Goal: Find specific page/section: Find specific page/section

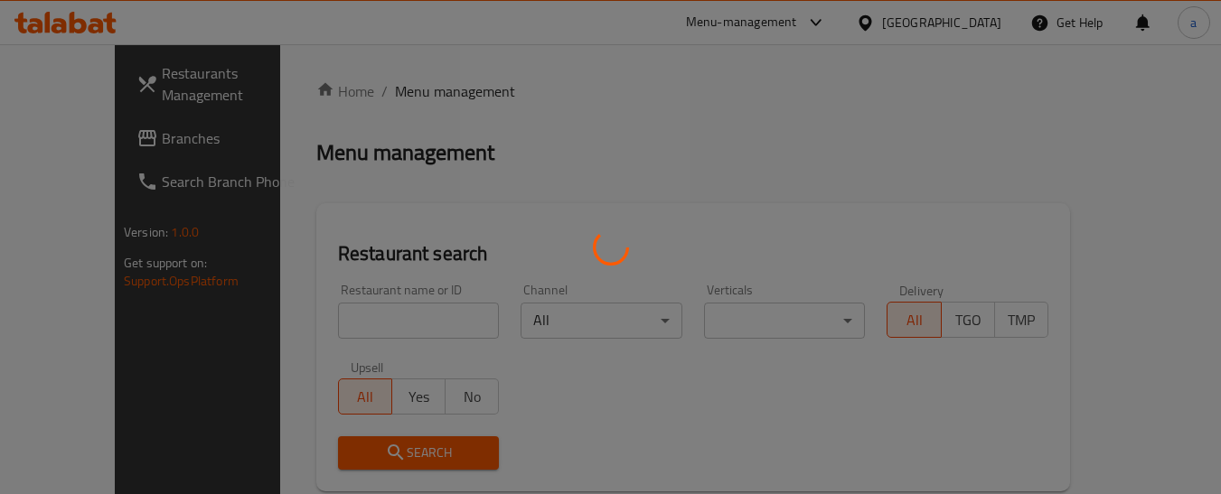
click at [100, 149] on div at bounding box center [610, 247] width 1221 height 494
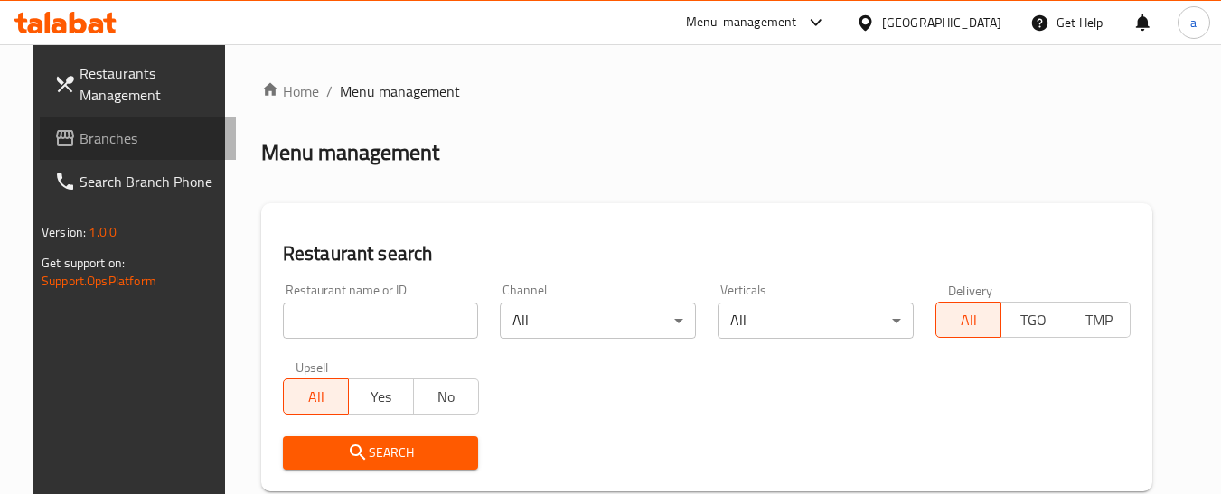
click at [100, 149] on span "Branches" at bounding box center [151, 138] width 143 height 22
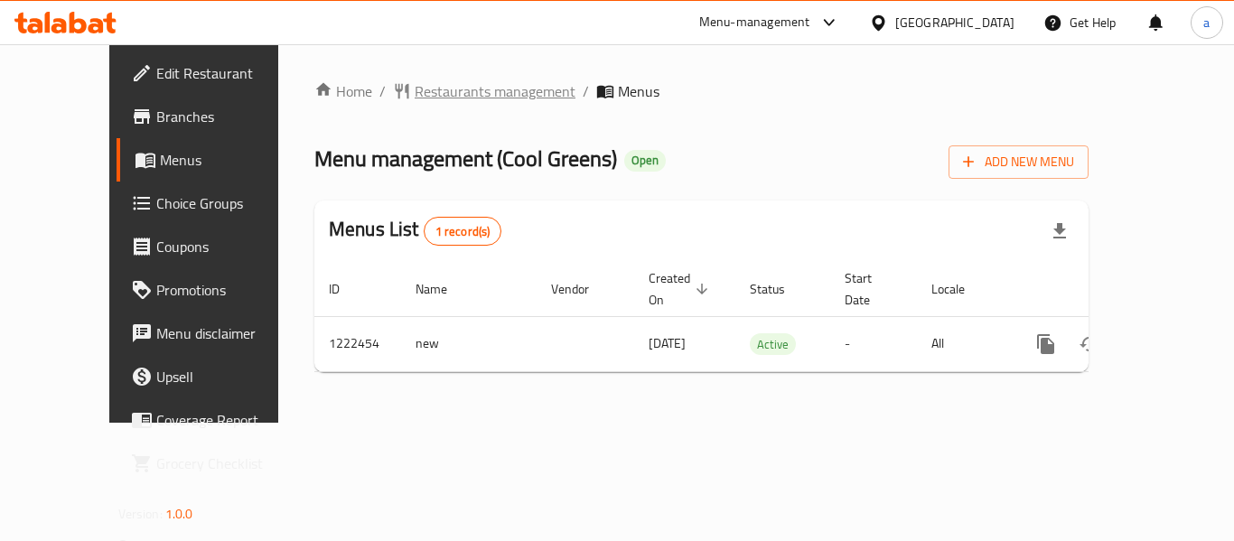
click at [415, 83] on span "Restaurants management" at bounding box center [495, 91] width 161 height 22
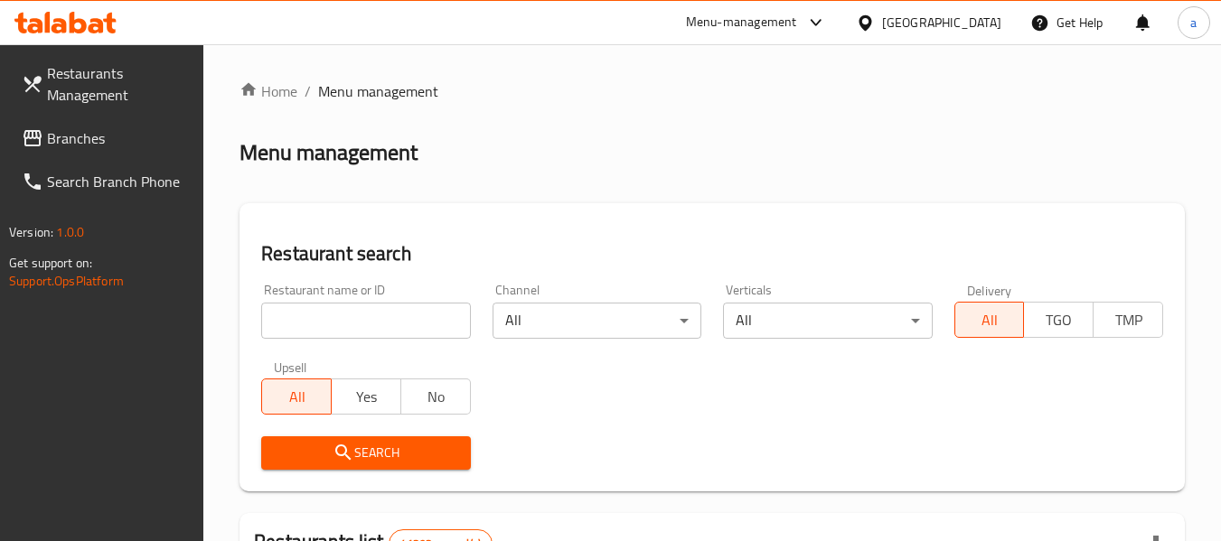
click at [276, 320] on input "search" at bounding box center [365, 321] width 209 height 36
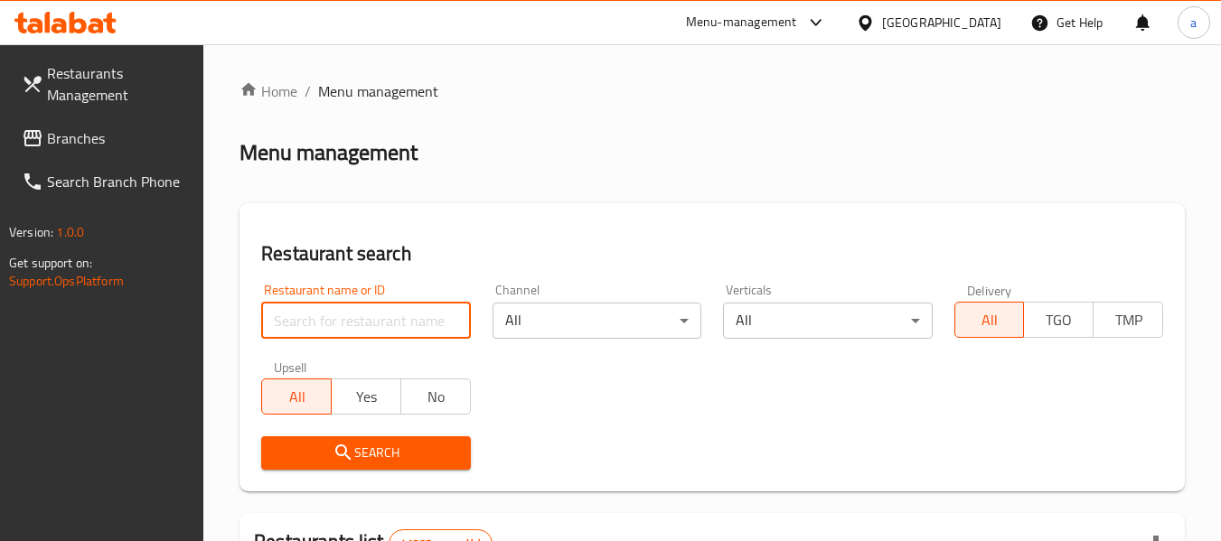
paste input "674062"
type input "674062"
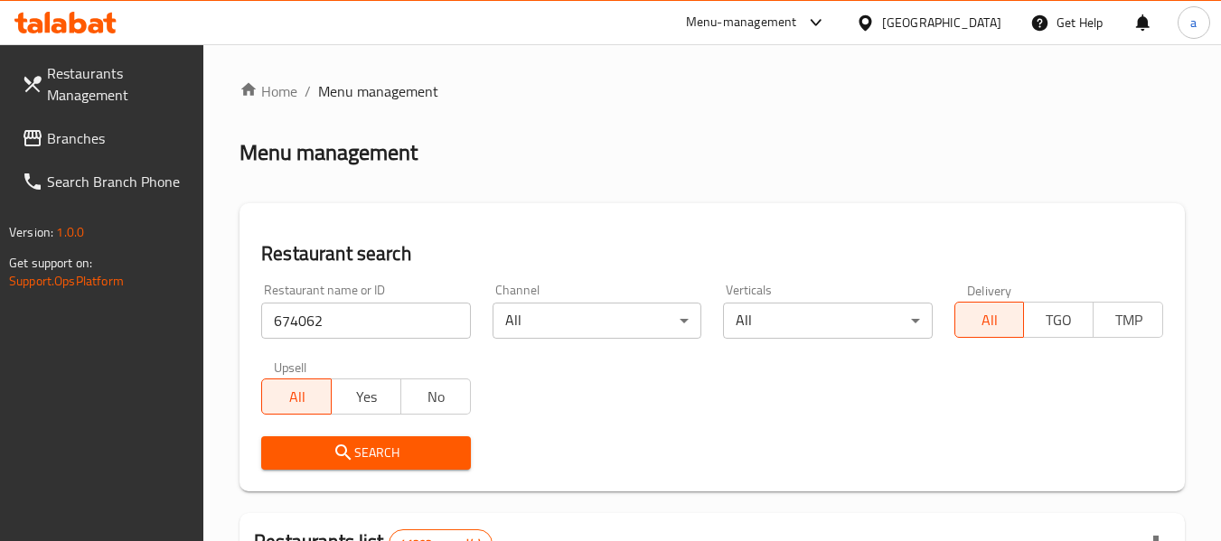
click at [286, 454] on span "Search" at bounding box center [366, 453] width 180 height 23
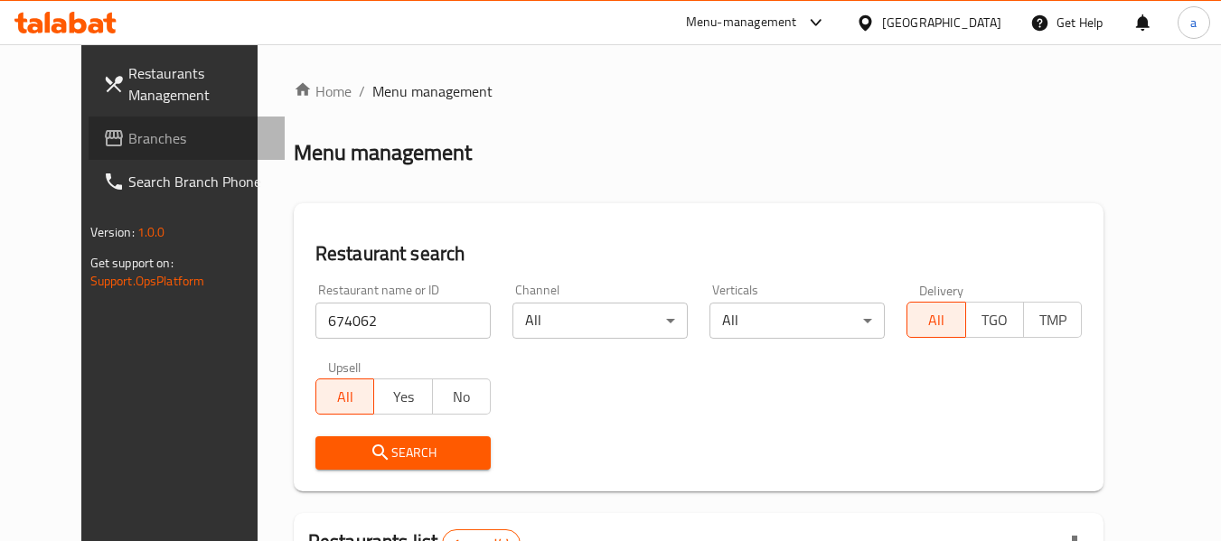
click at [105, 132] on icon at bounding box center [114, 138] width 18 height 16
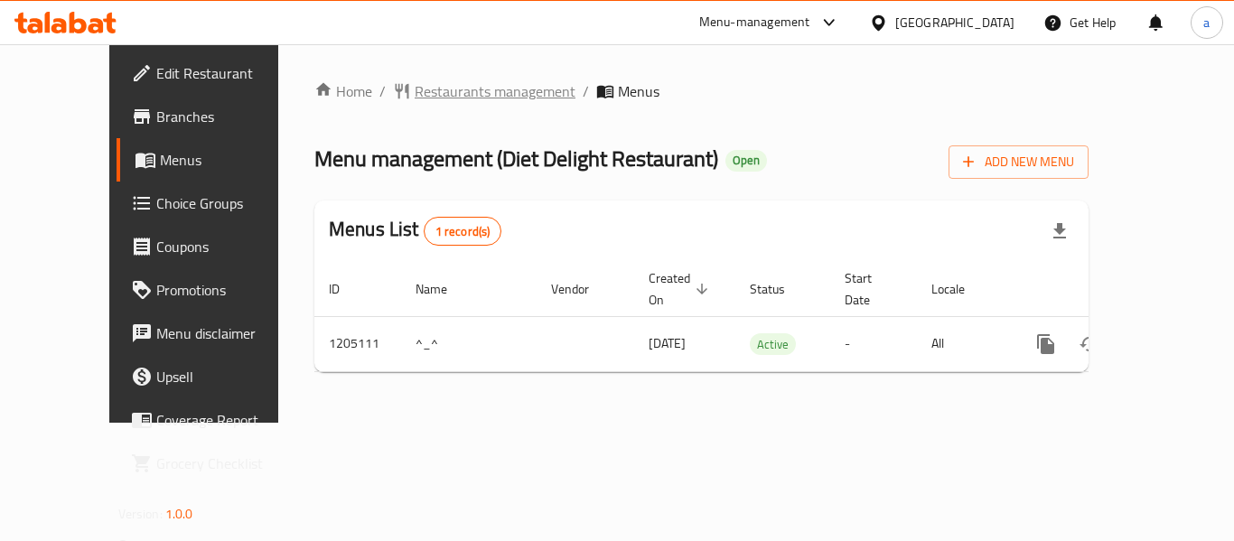
click at [434, 87] on span "Restaurants management" at bounding box center [495, 91] width 161 height 22
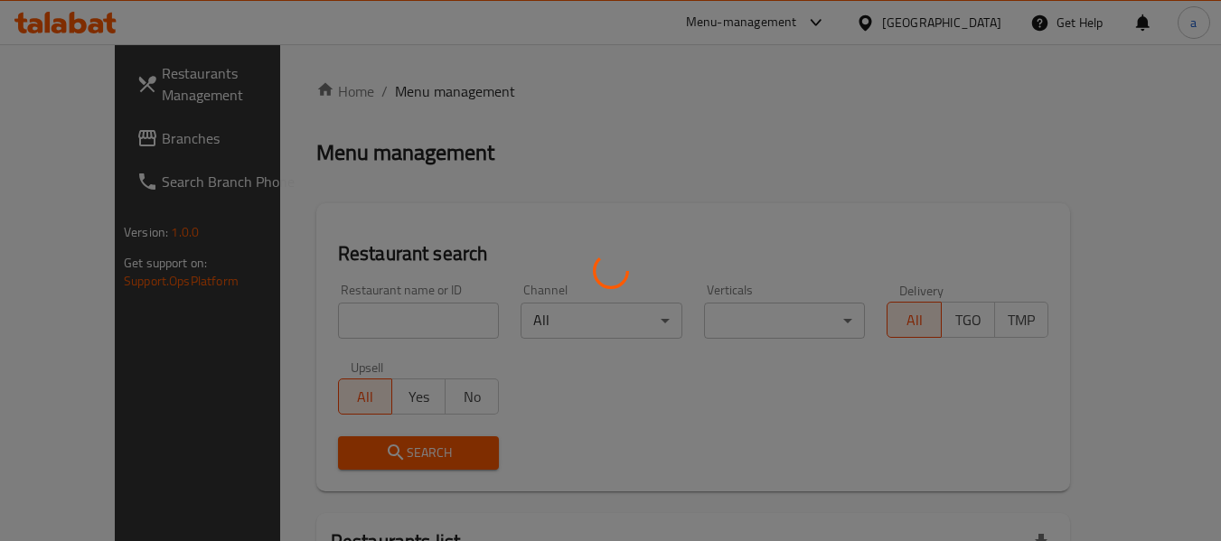
click at [327, 326] on div at bounding box center [610, 270] width 1221 height 541
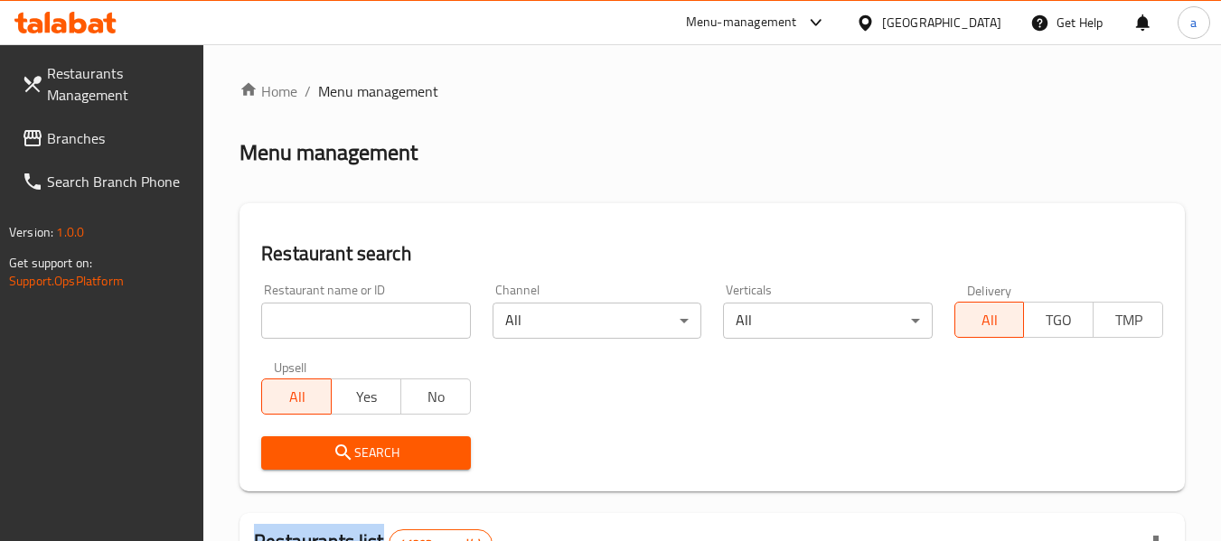
click at [327, 326] on input "search" at bounding box center [365, 321] width 209 height 36
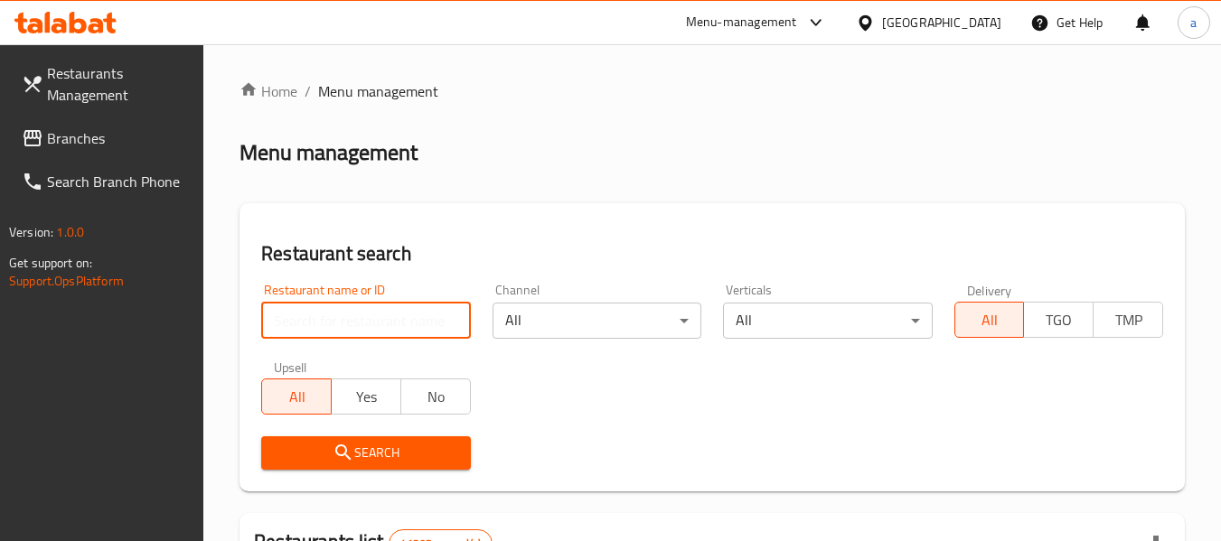
paste input "670034"
type input "670034"
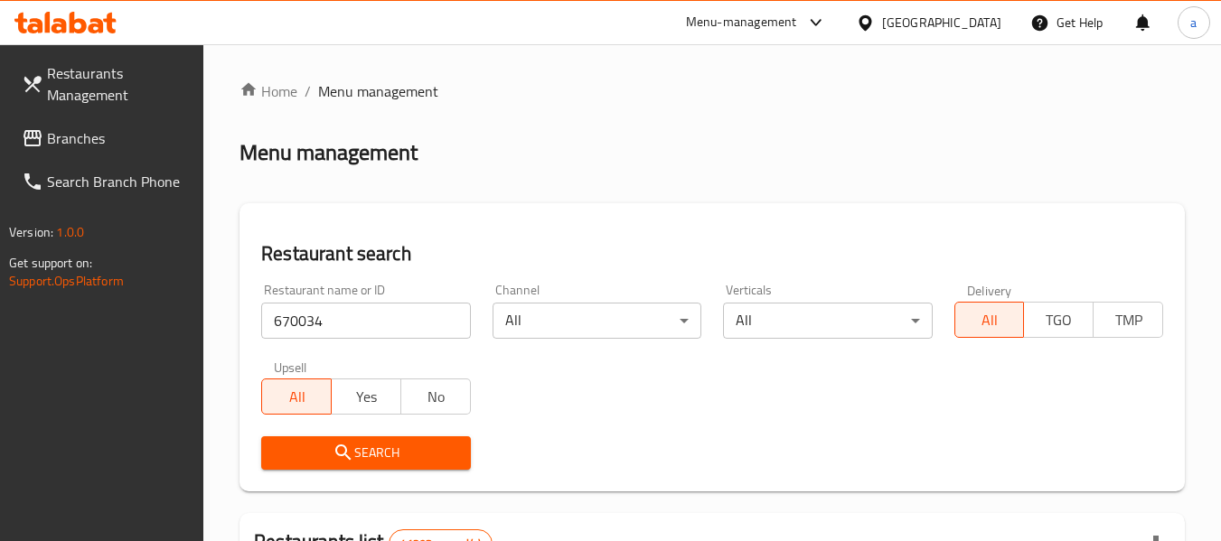
click at [316, 446] on span "Search" at bounding box center [366, 453] width 180 height 23
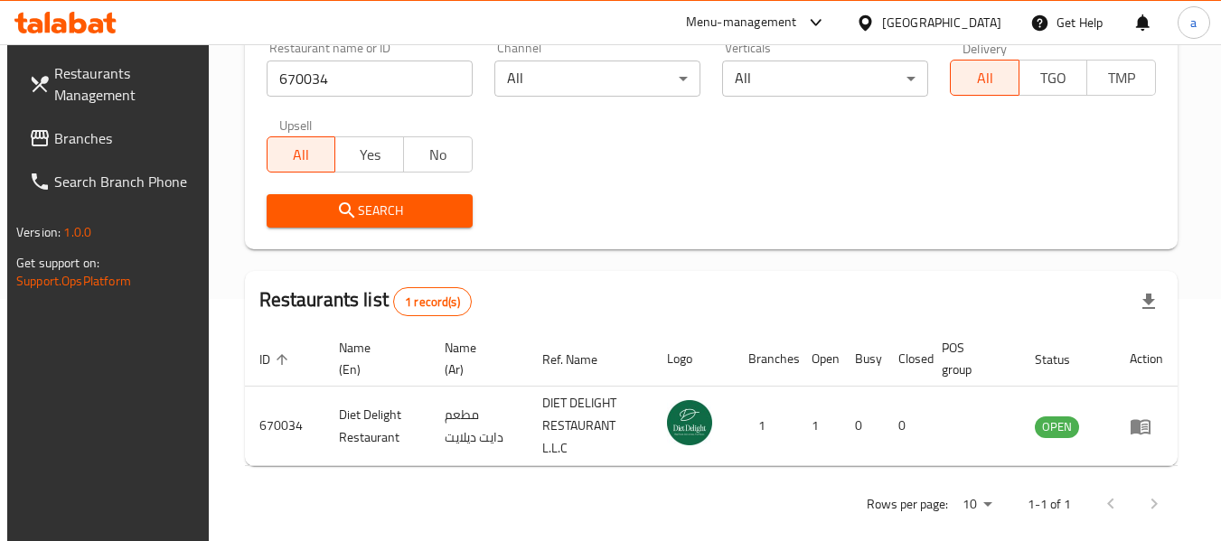
scroll to position [265, 0]
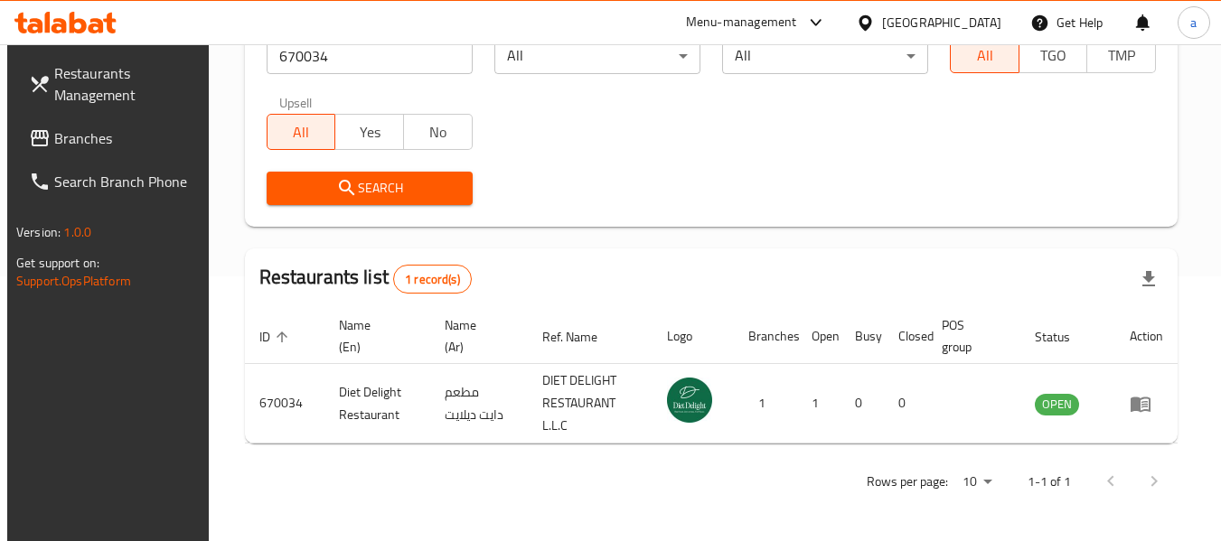
click at [24, 123] on link "Branches" at bounding box center [112, 138] width 197 height 43
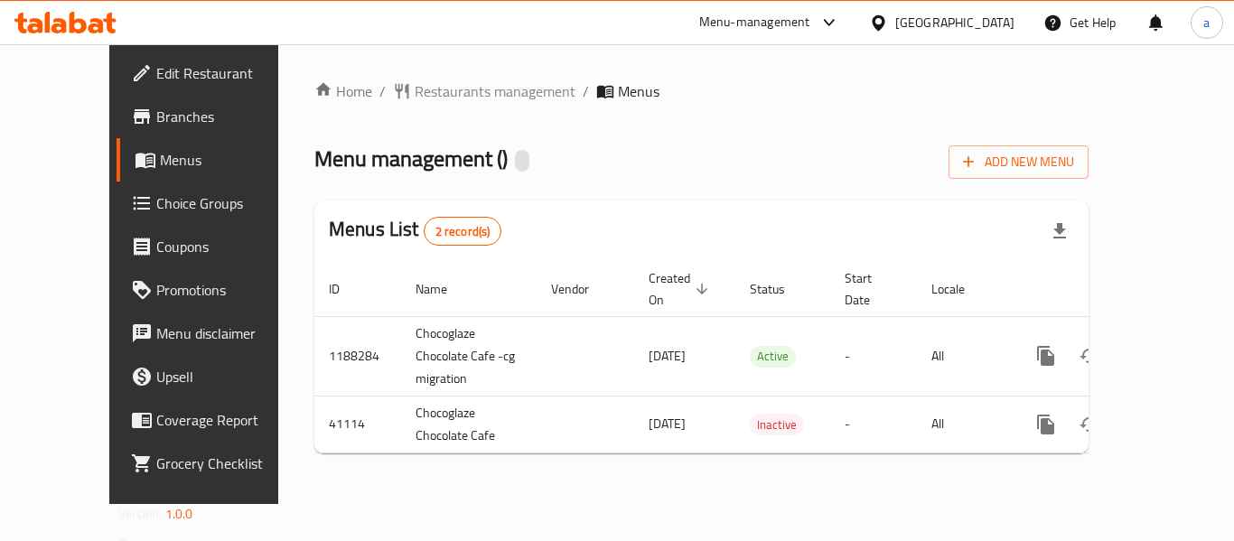
click at [420, 108] on div "Home / Restaurants management / Menus Menu management ( ) Add New Menu Menus Li…" at bounding box center [701, 274] width 774 height 388
click at [425, 90] on span "Restaurants management" at bounding box center [495, 91] width 161 height 22
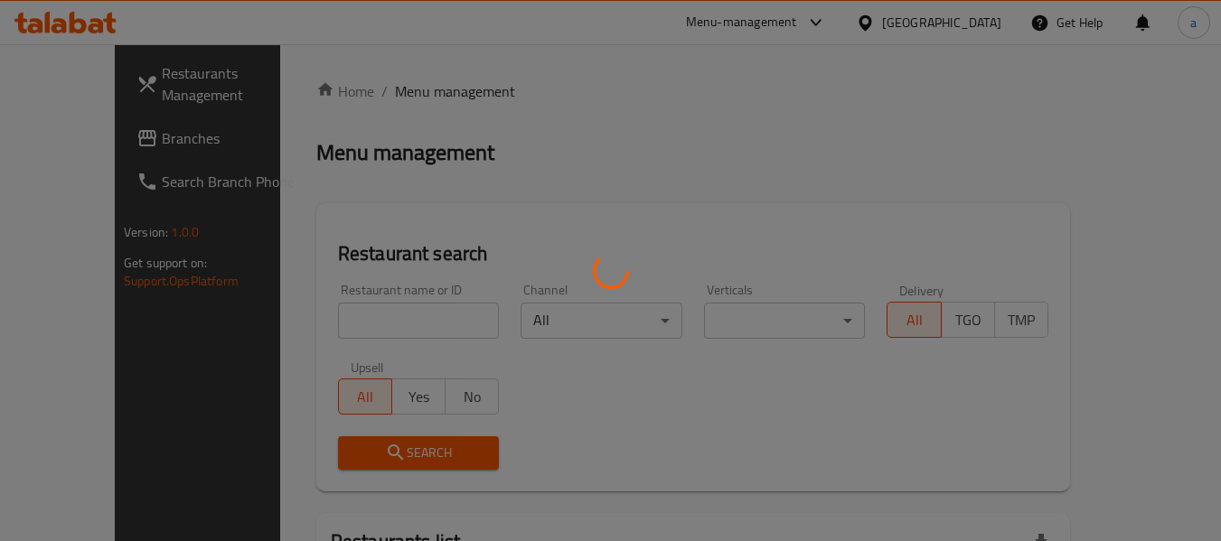
click at [333, 319] on div at bounding box center [610, 270] width 1221 height 541
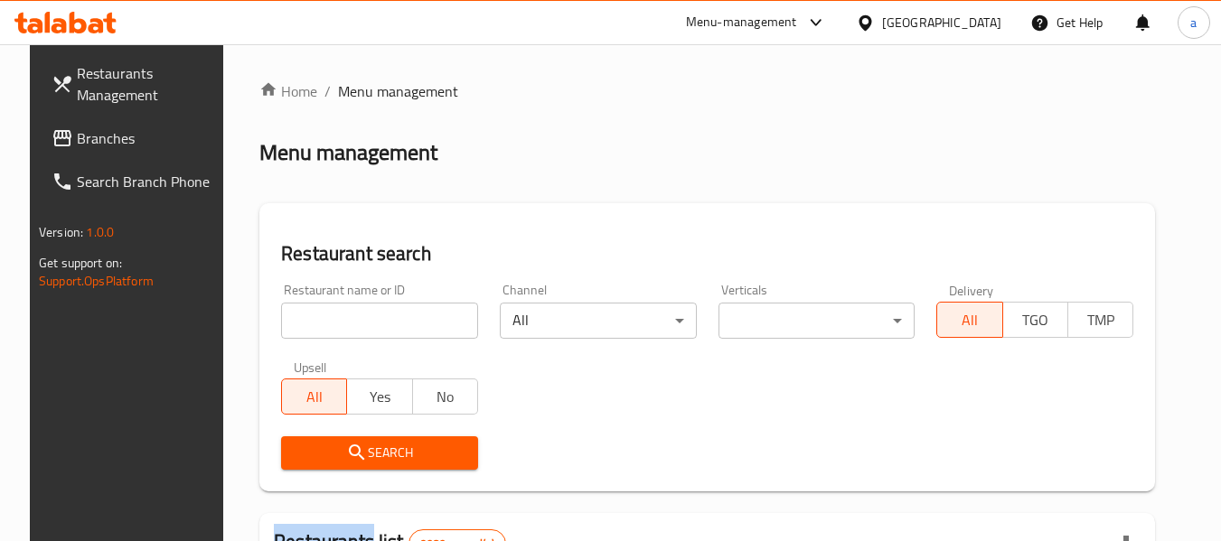
click at [334, 318] on div at bounding box center [610, 270] width 1221 height 541
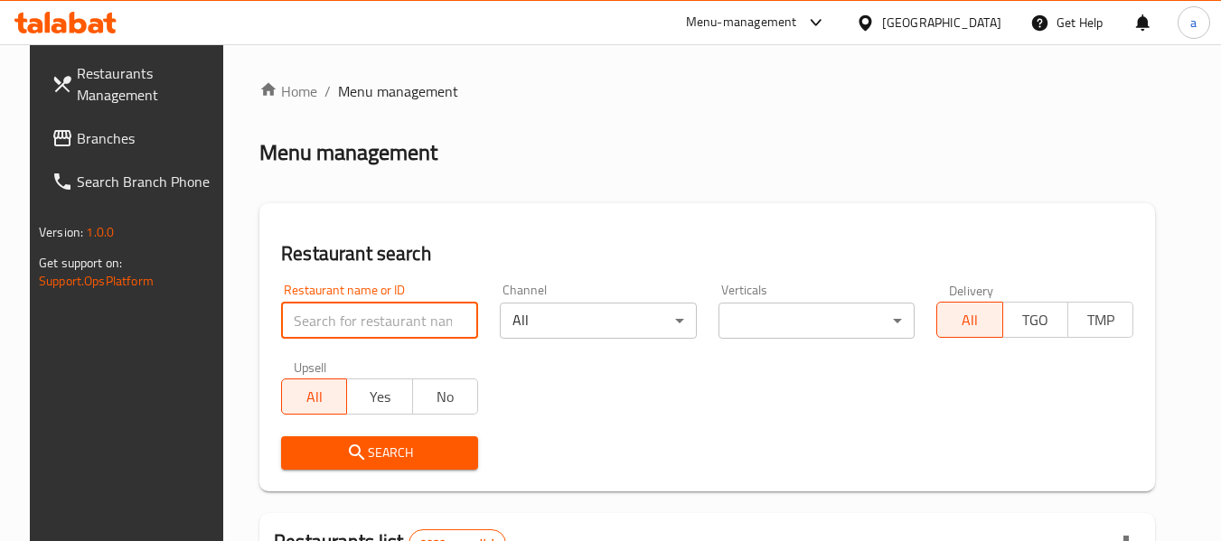
click at [334, 318] on input "search" at bounding box center [379, 321] width 197 height 36
paste input "21359"
type input "21359"
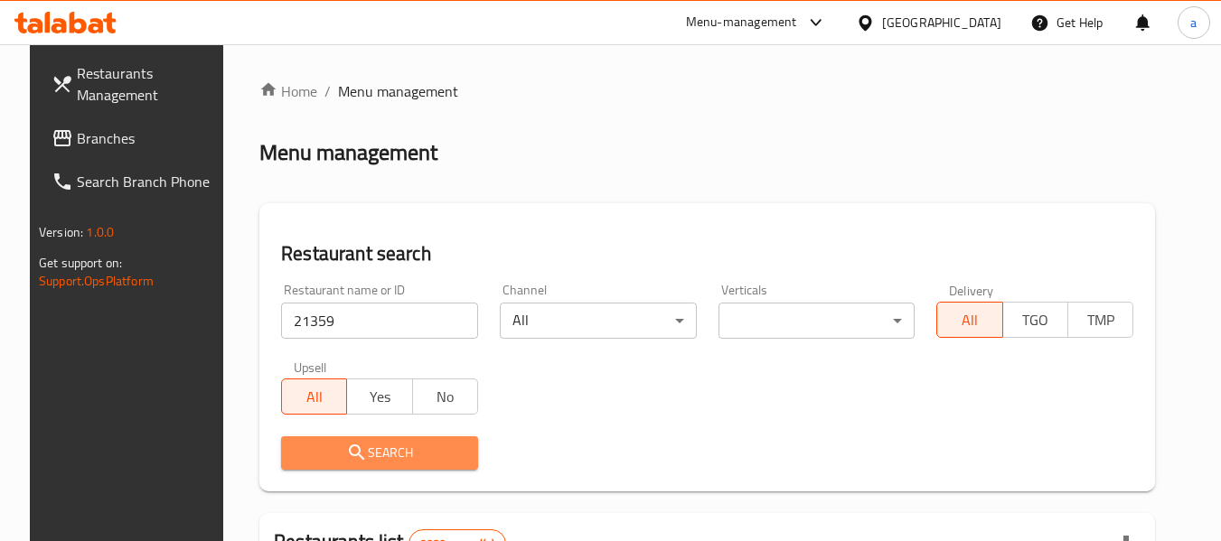
click at [346, 445] on icon "submit" at bounding box center [357, 453] width 22 height 22
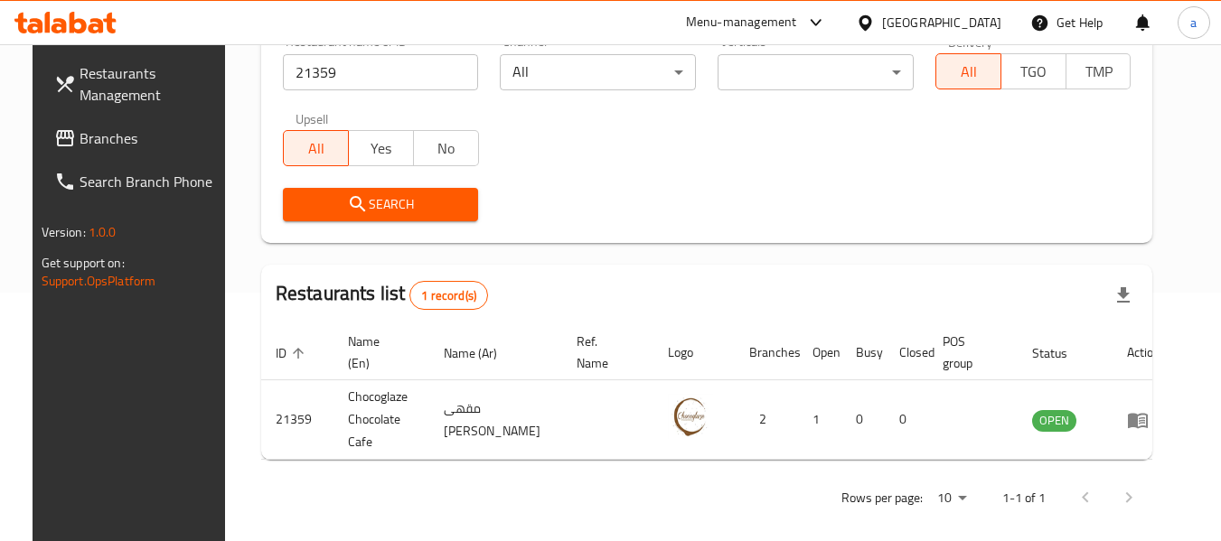
scroll to position [249, 0]
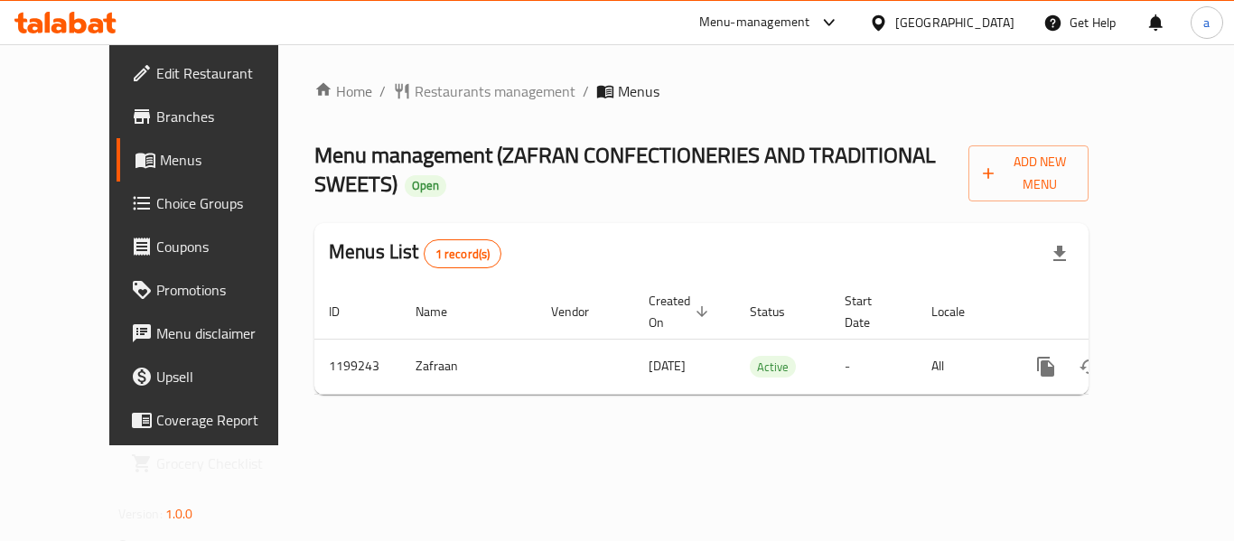
click at [418, 106] on div "Home / Restaurants management / Menus Menu management ( ZAFRAN CONFECTIONERIES …" at bounding box center [701, 244] width 774 height 329
click at [424, 94] on span "Restaurants management" at bounding box center [495, 91] width 161 height 22
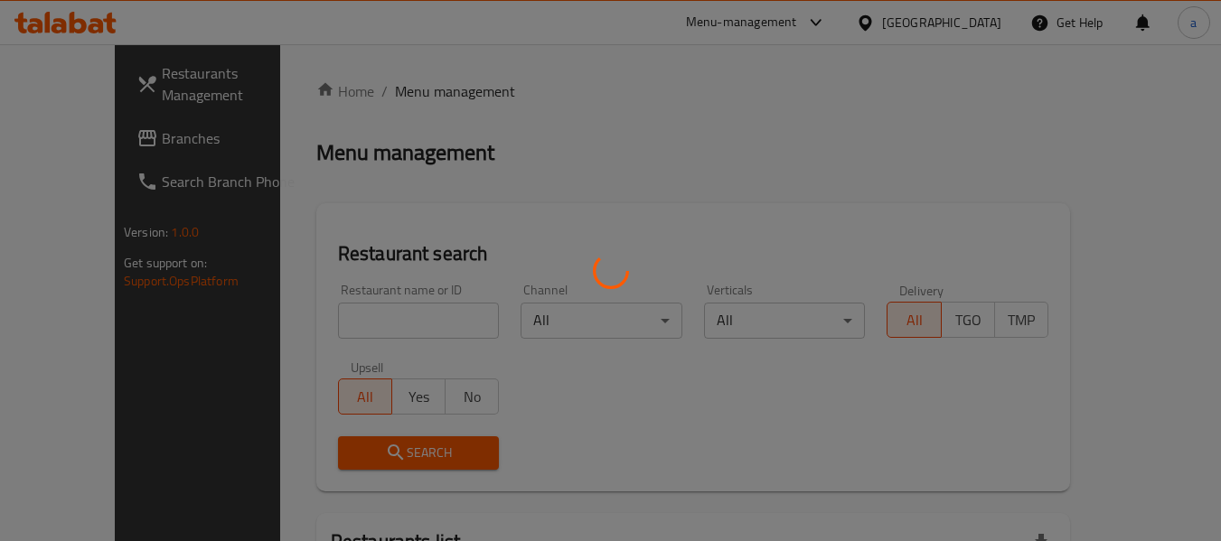
click at [329, 314] on div at bounding box center [610, 270] width 1221 height 541
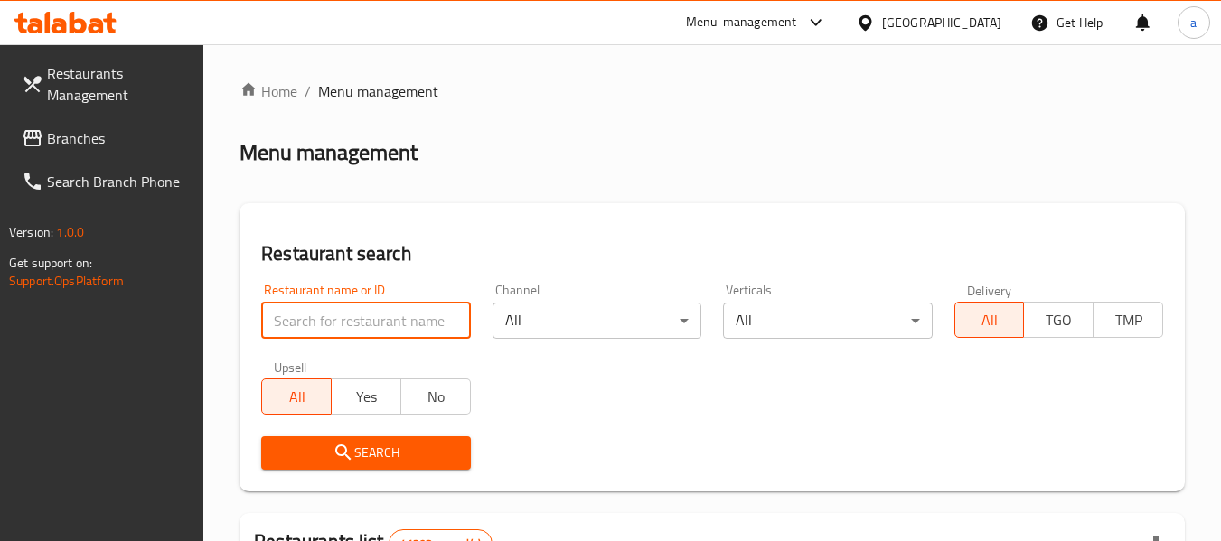
click at [329, 314] on input "search" at bounding box center [365, 321] width 209 height 36
paste input "668272"
type input "668272"
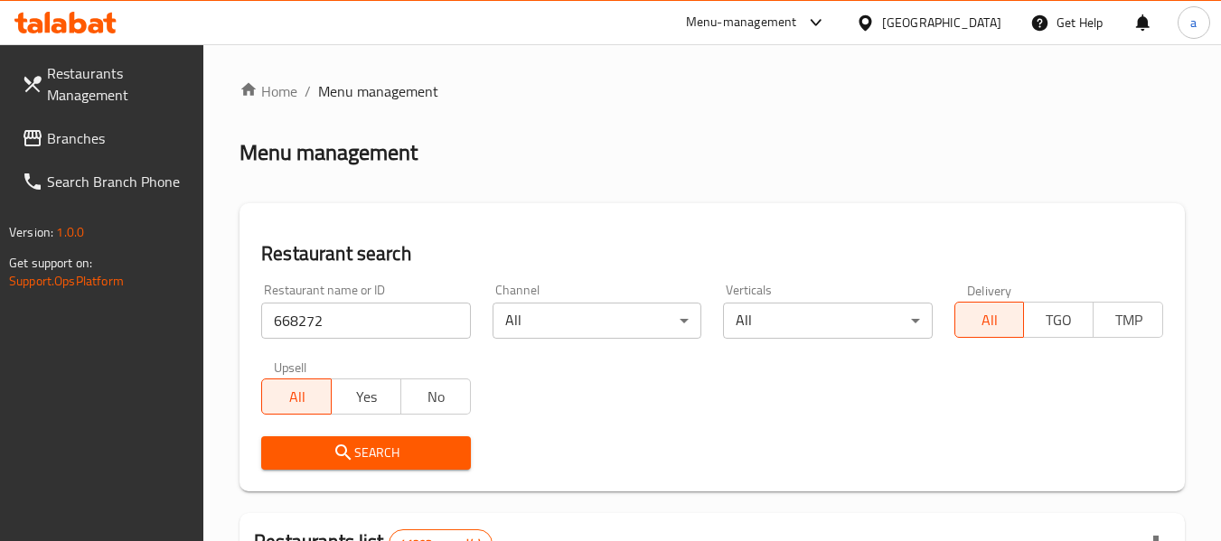
click at [351, 454] on icon "submit" at bounding box center [343, 453] width 22 height 22
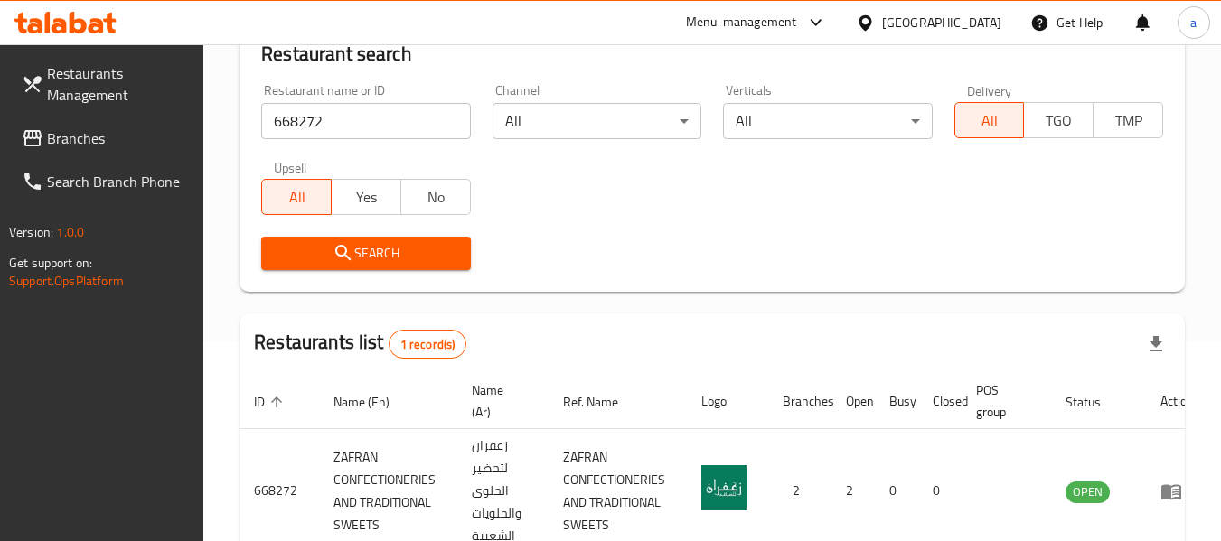
scroll to position [323, 0]
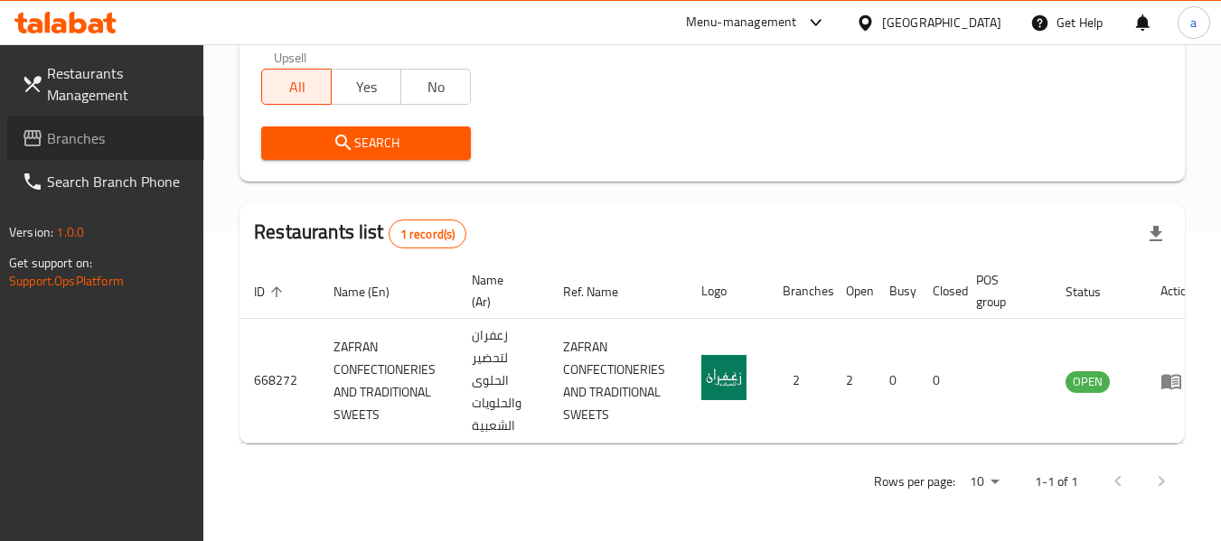
click at [69, 140] on span "Branches" at bounding box center [118, 138] width 143 height 22
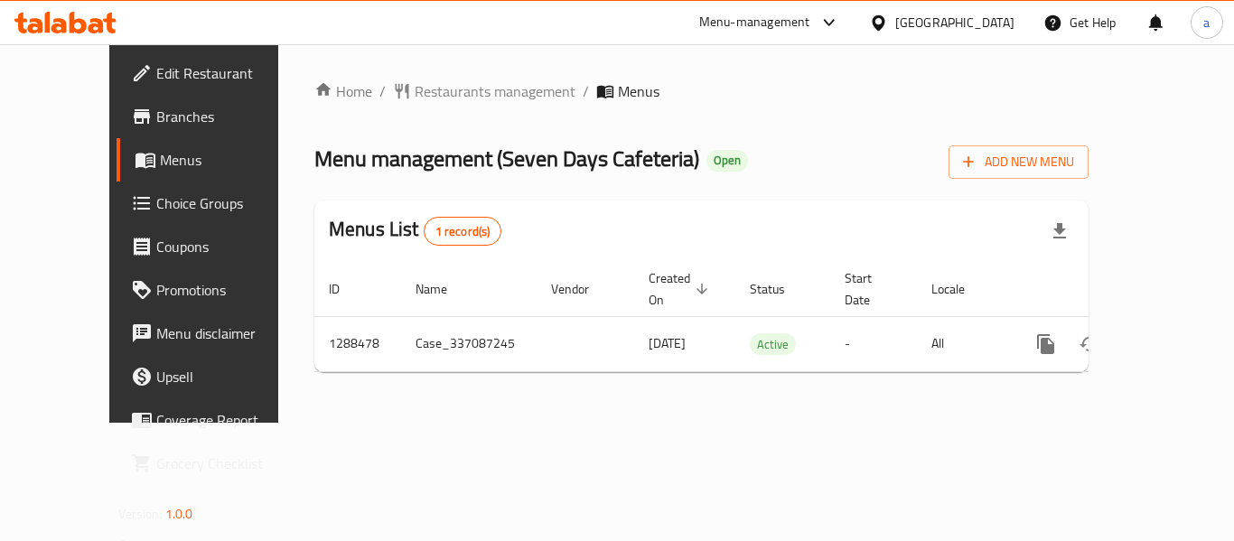
click at [391, 115] on div "Home / Restaurants management / Menus Menu management ( Seven Days Cafeteria ) …" at bounding box center [701, 233] width 774 height 306
click at [415, 102] on span "Restaurants management" at bounding box center [495, 91] width 161 height 22
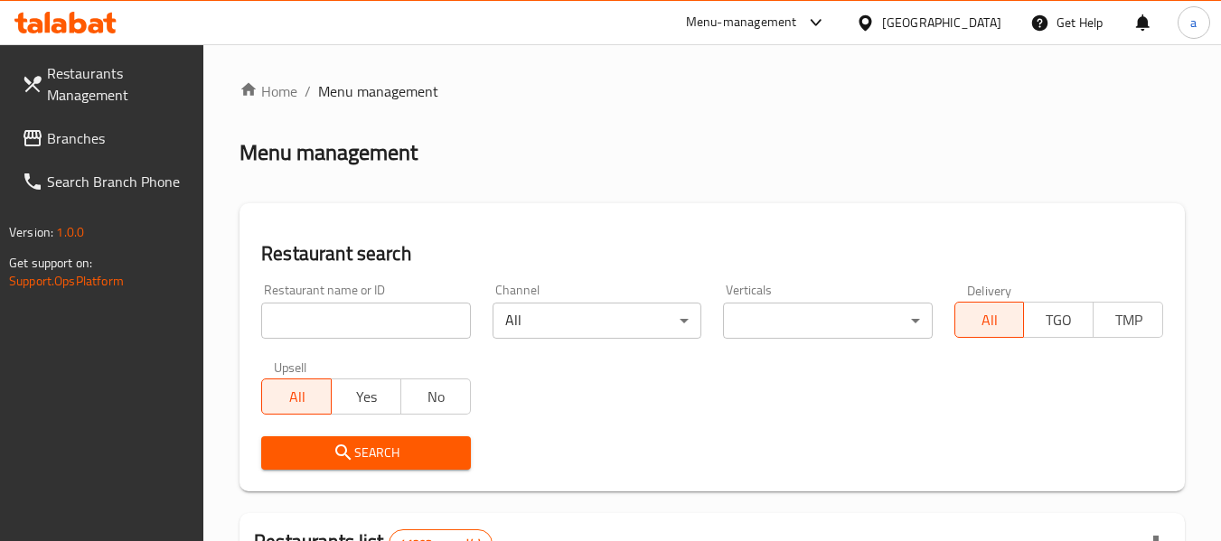
click at [375, 298] on div "Restaurant name or ID Restaurant name or ID" at bounding box center [365, 311] width 209 height 55
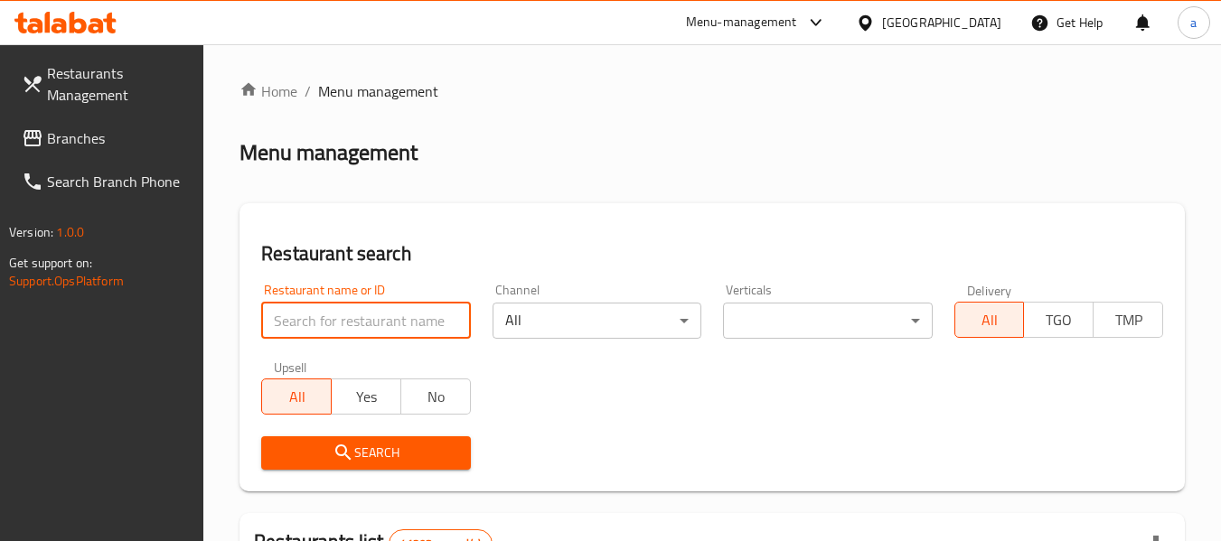
click at [370, 335] on input "search" at bounding box center [365, 321] width 209 height 36
paste input "697181"
type input "697181"
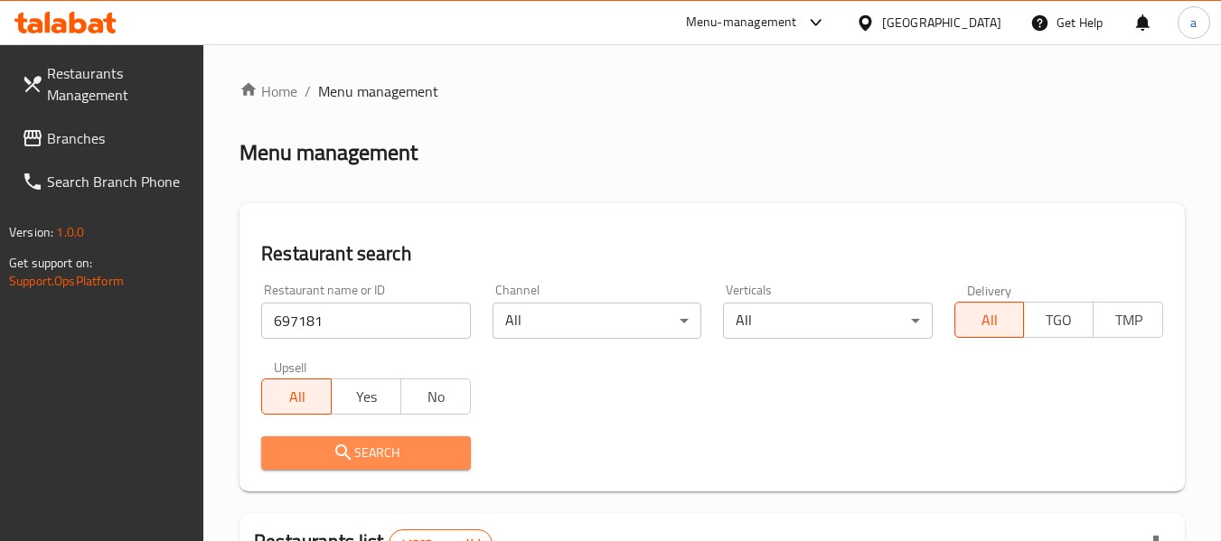
click at [333, 465] on button "Search" at bounding box center [365, 452] width 209 height 33
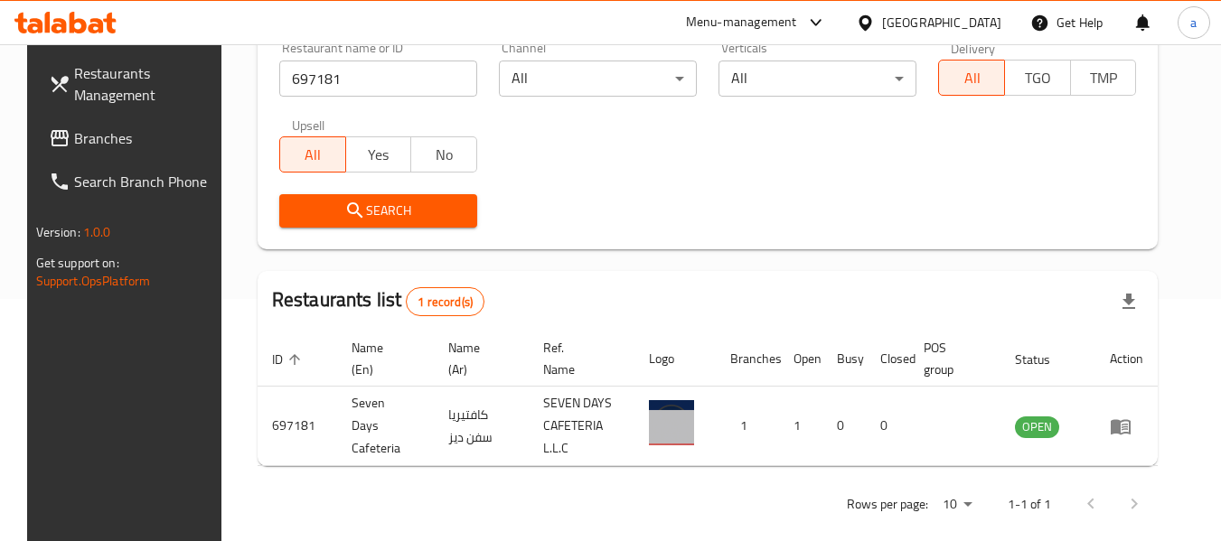
scroll to position [249, 0]
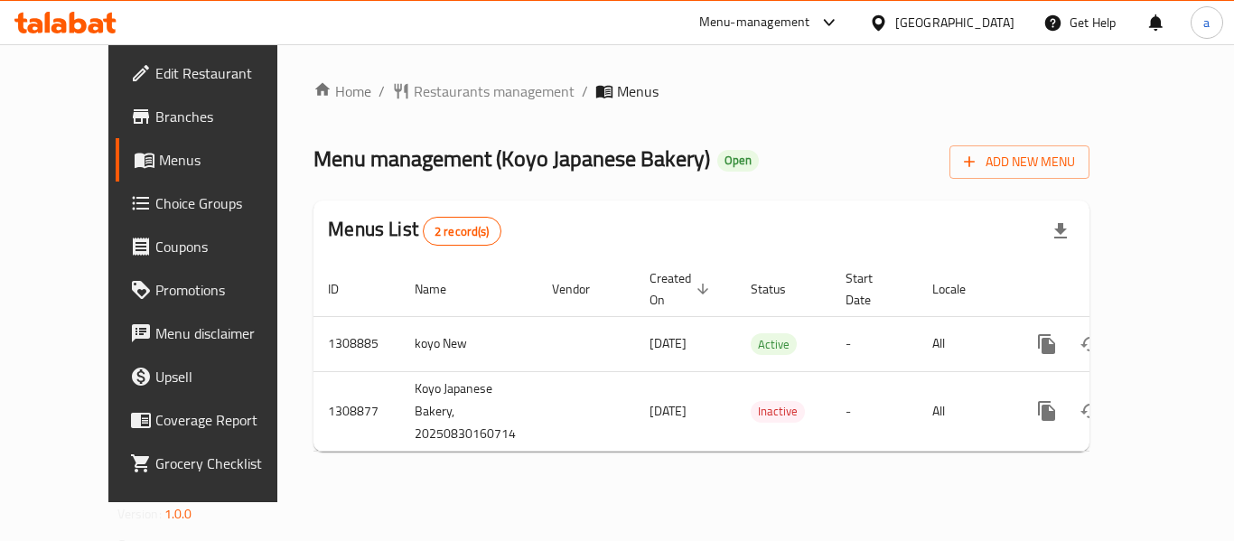
click at [396, 75] on div "Home / Restaurants management / Menus Menu management ( Koyo Japanese Bakery ) …" at bounding box center [701, 273] width 848 height 458
click at [414, 97] on span "Restaurants management" at bounding box center [494, 91] width 161 height 22
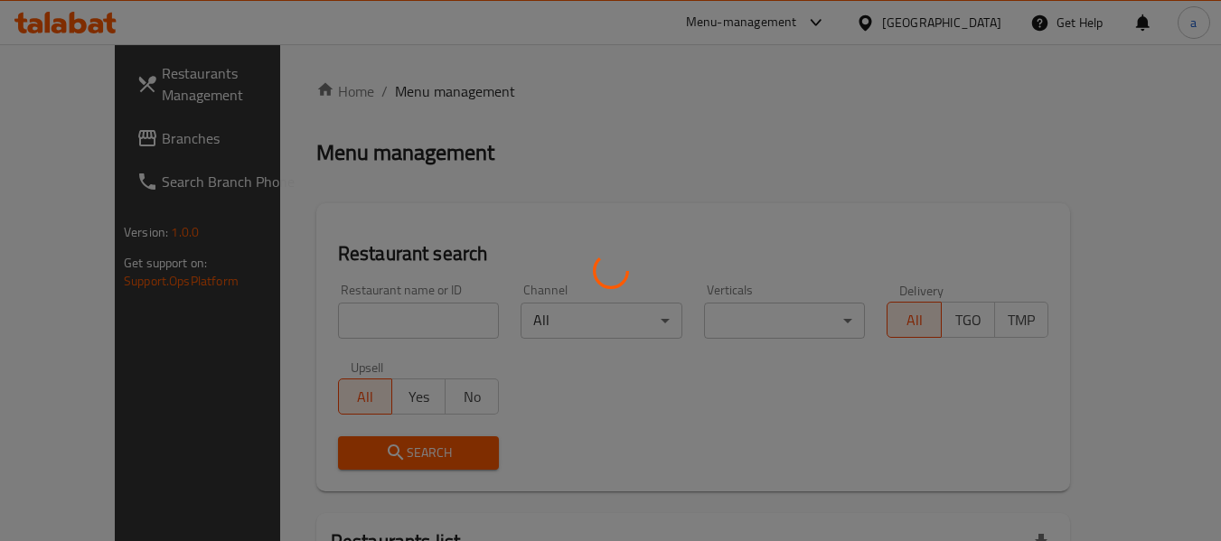
click at [361, 326] on div at bounding box center [610, 270] width 1221 height 541
click at [360, 326] on div at bounding box center [610, 270] width 1221 height 541
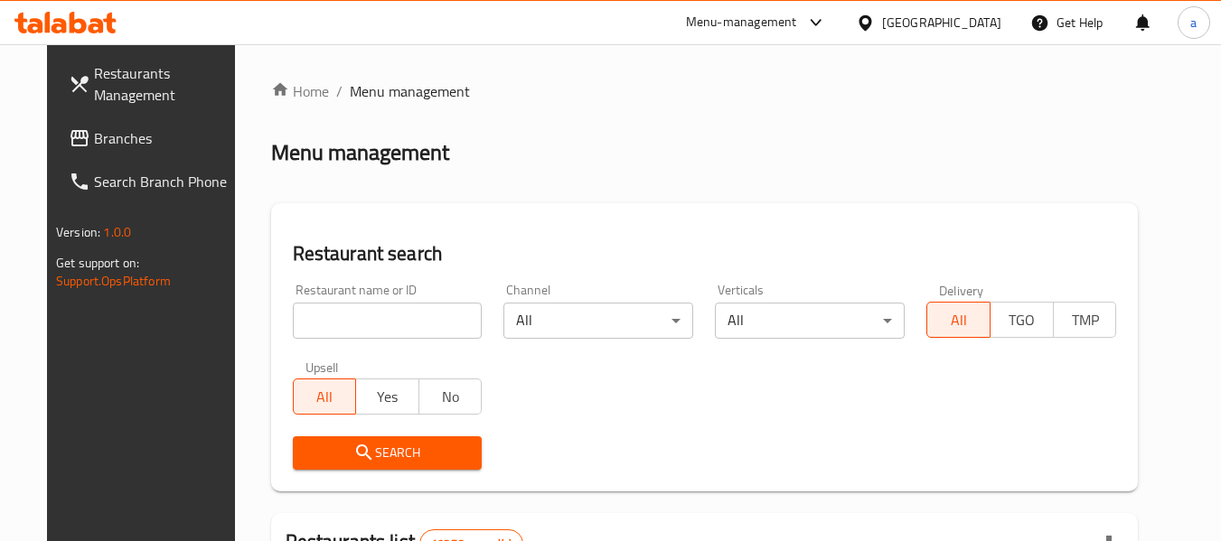
click at [360, 326] on input "search" at bounding box center [388, 321] width 190 height 36
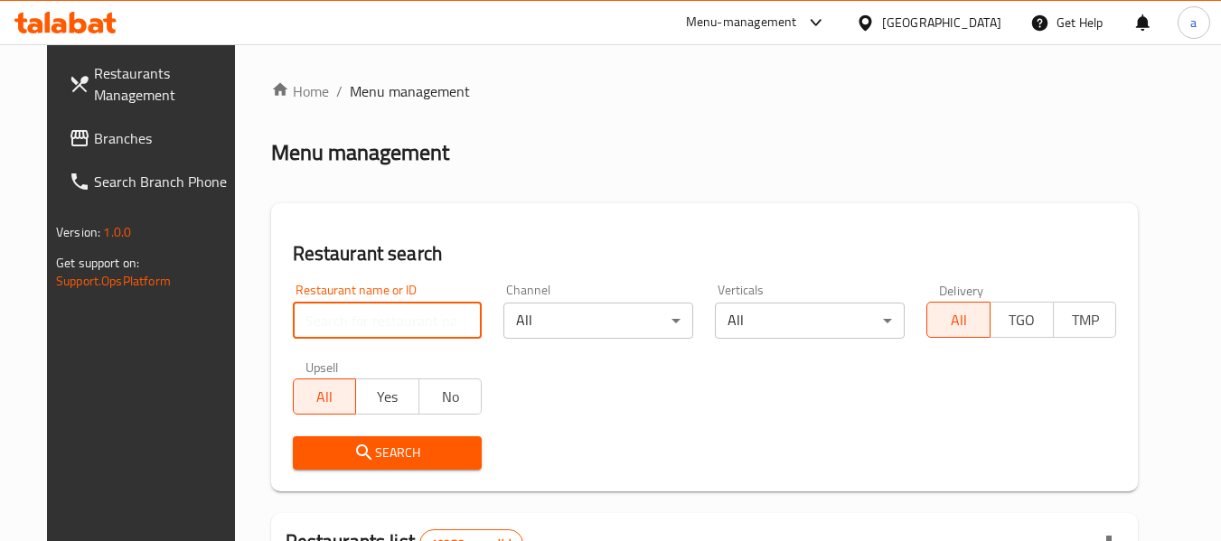
paste input "705084"
type input "705084"
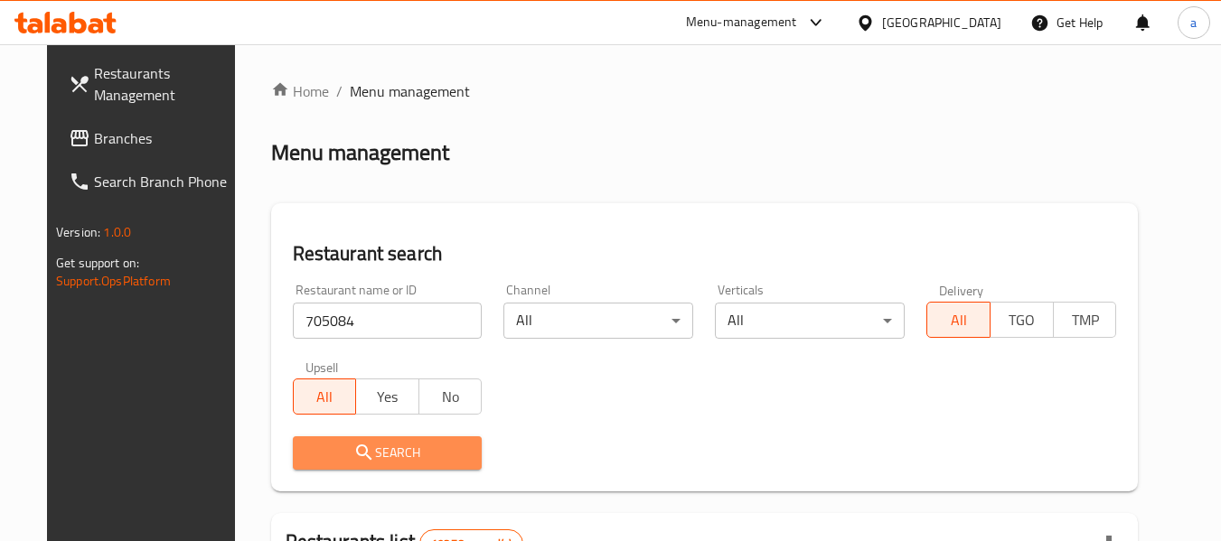
drag, startPoint x: 335, startPoint y: 454, endPoint x: 323, endPoint y: 372, distance: 83.1
click at [335, 424] on div "Restaurant name or ID 705084 Restaurant name or ID Channel All ​ Verticals All …" at bounding box center [705, 377] width 846 height 208
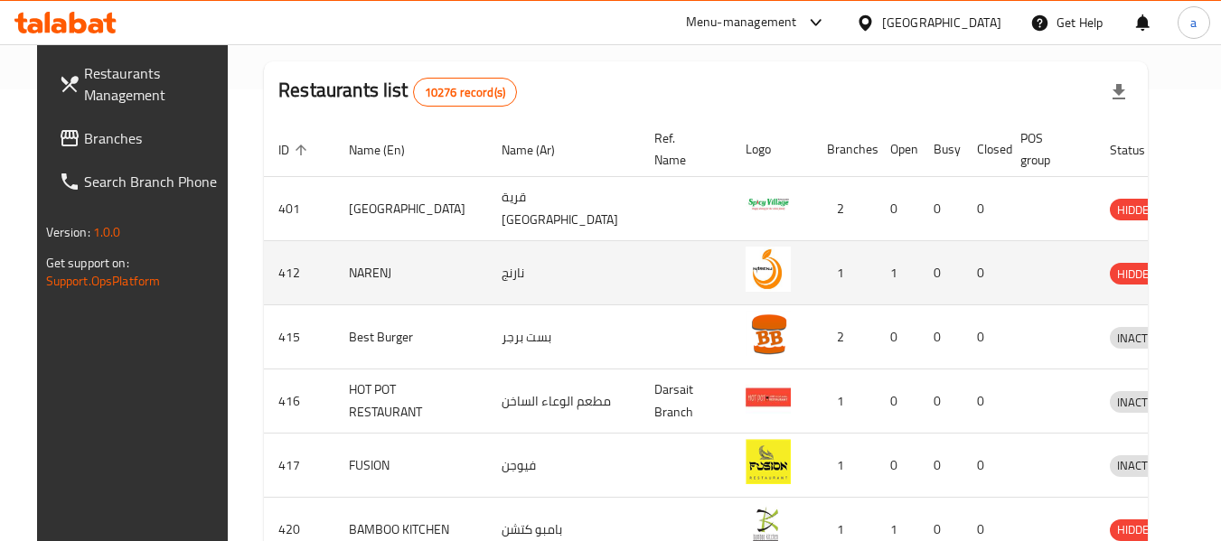
scroll to position [181, 0]
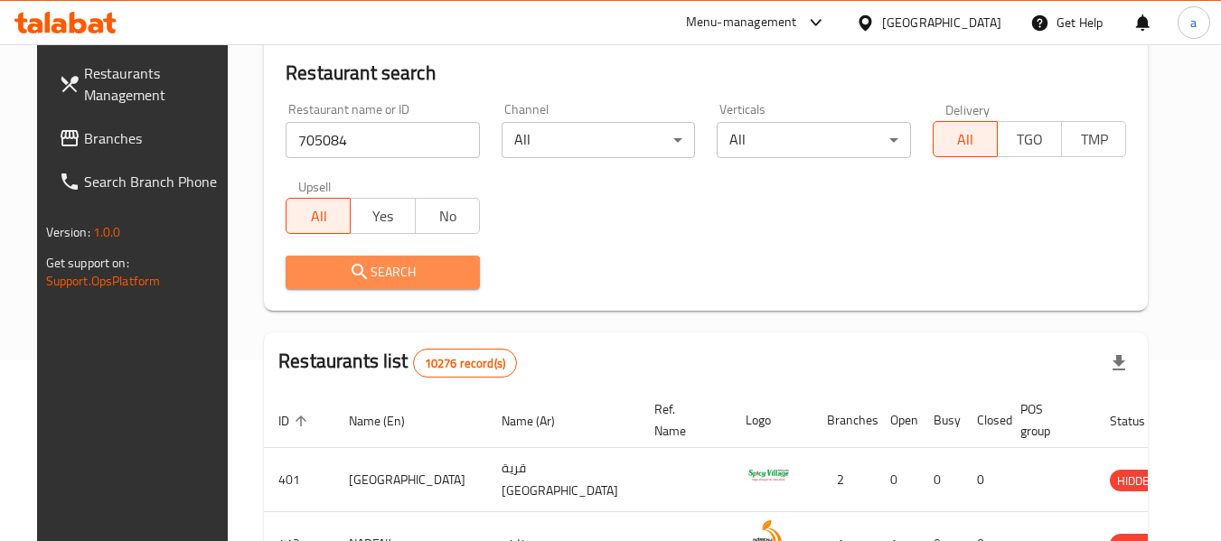
click at [308, 271] on span "Search" at bounding box center [382, 272] width 165 height 23
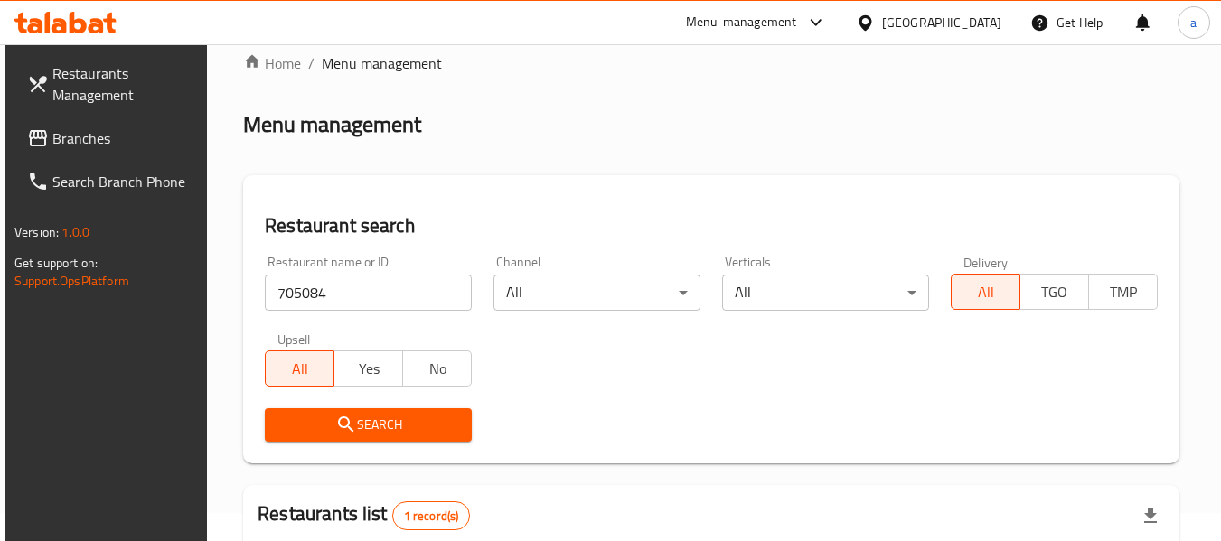
scroll to position [0, 0]
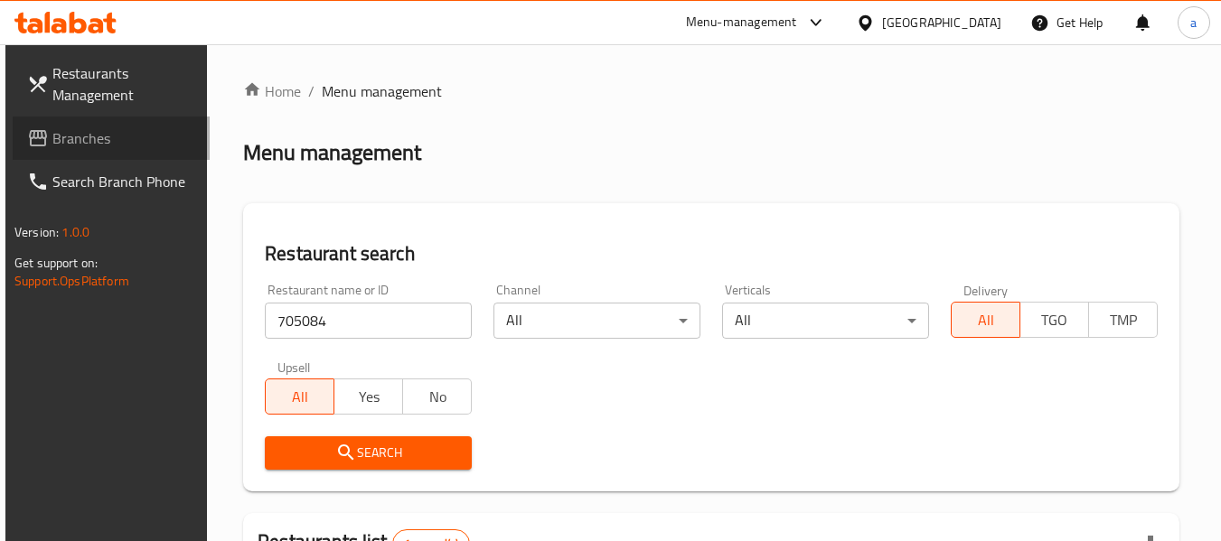
click at [88, 138] on span "Branches" at bounding box center [123, 138] width 143 height 22
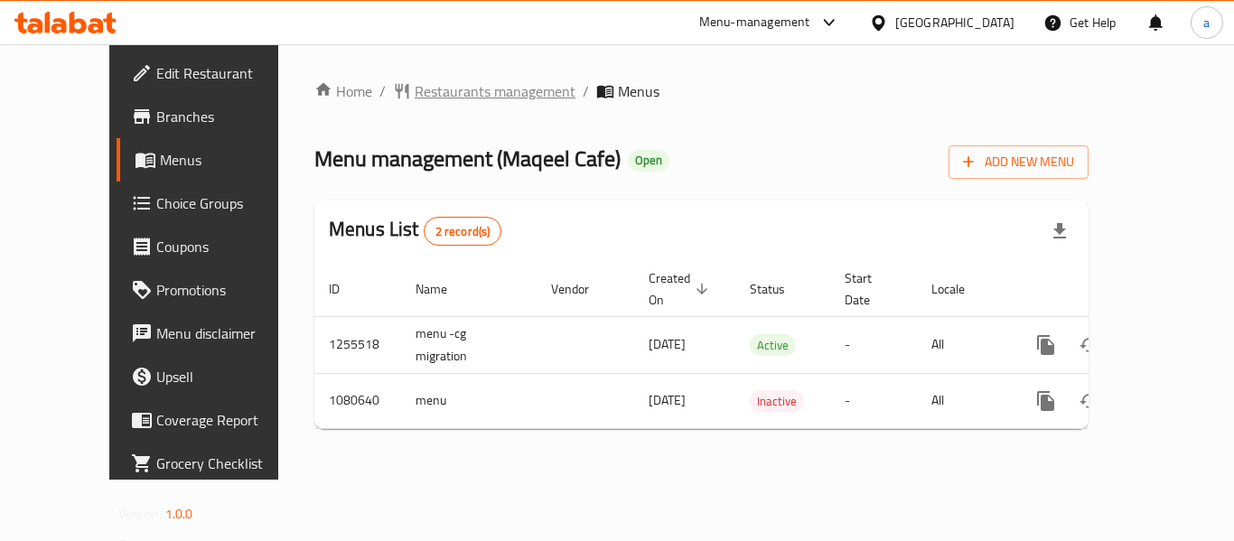
click at [426, 98] on span "Restaurants management" at bounding box center [495, 91] width 161 height 22
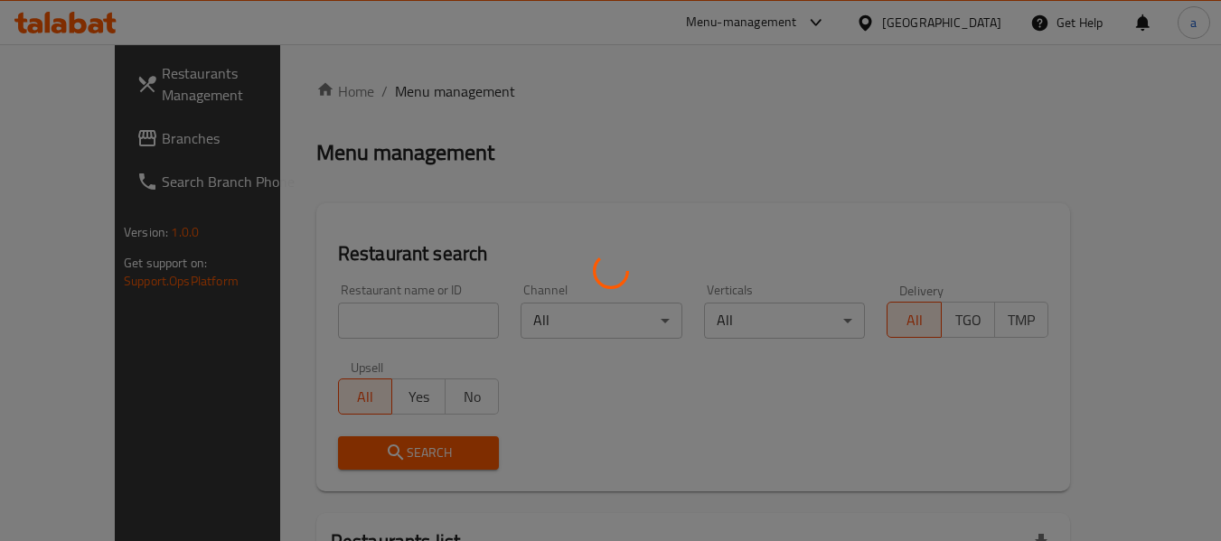
click at [341, 316] on div at bounding box center [610, 270] width 1221 height 541
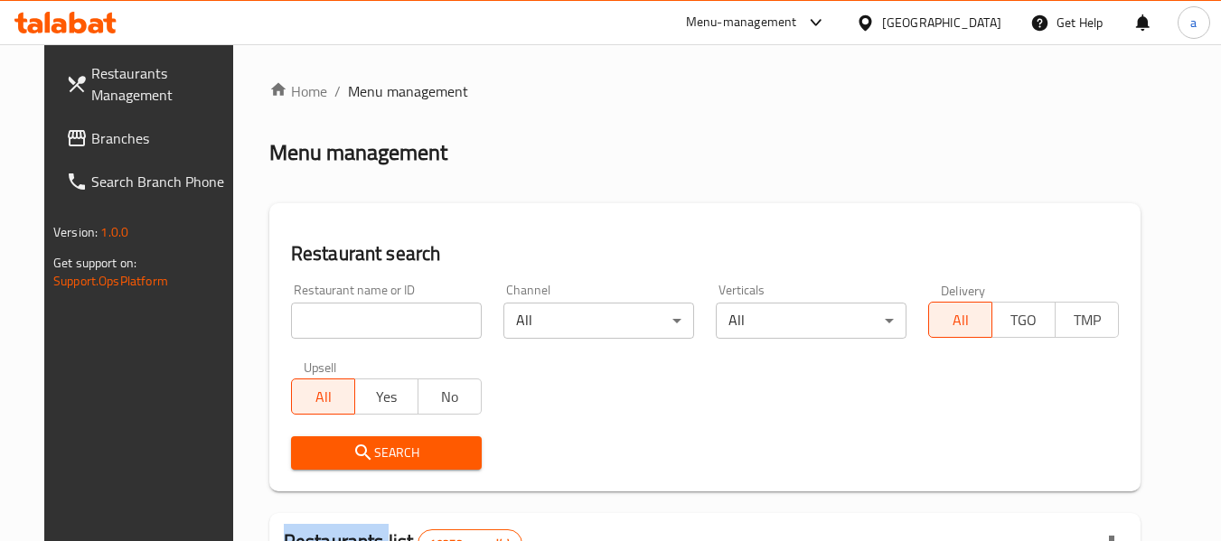
click at [341, 314] on input "search" at bounding box center [386, 321] width 191 height 36
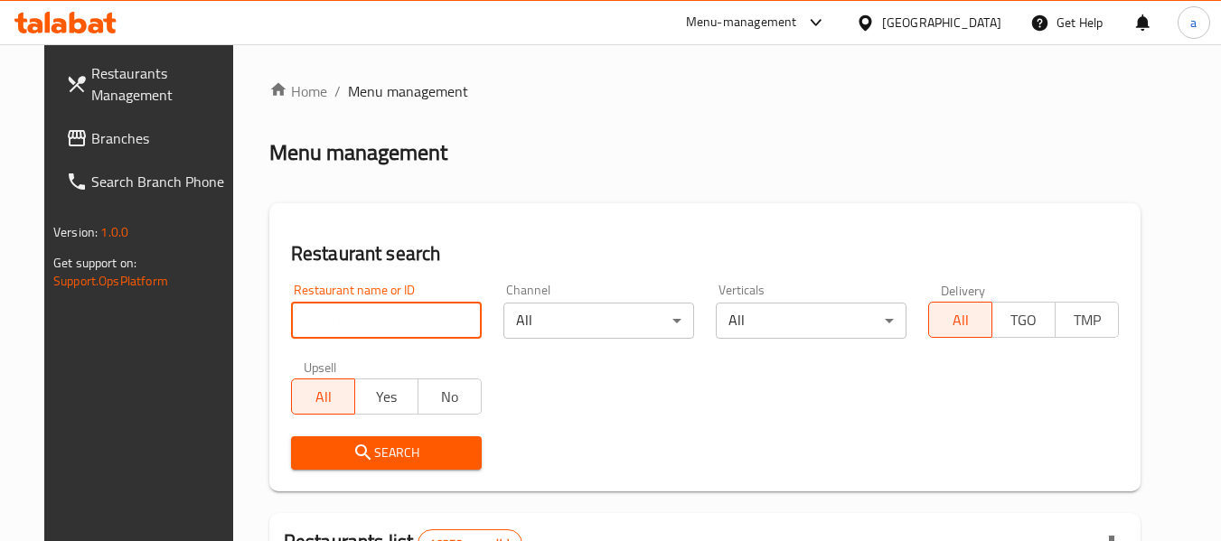
paste input "664222"
type input "664222"
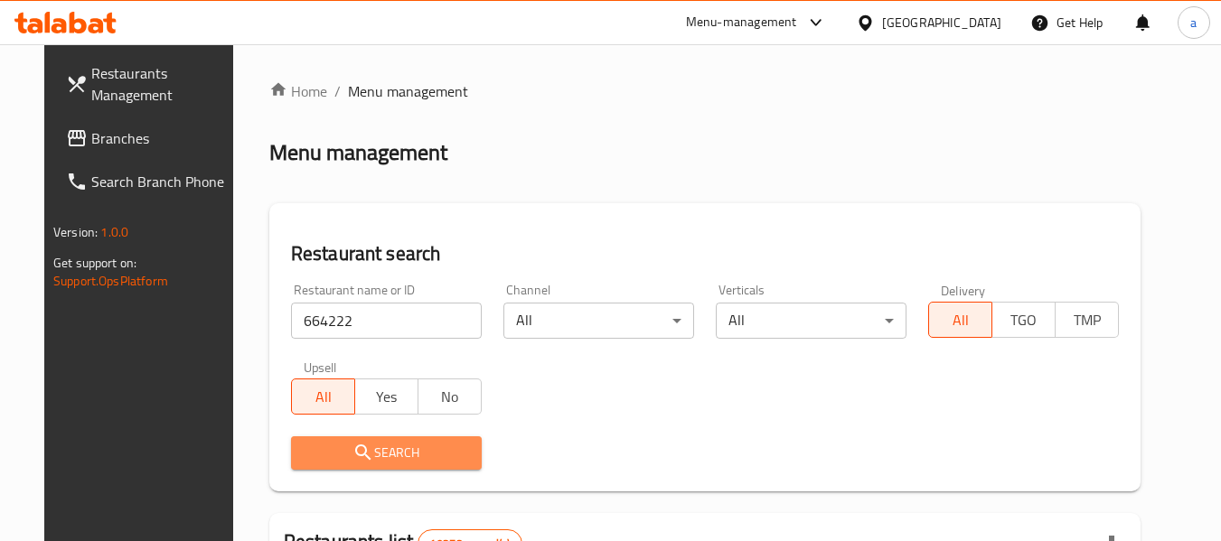
click at [318, 446] on span "Search" at bounding box center [386, 453] width 162 height 23
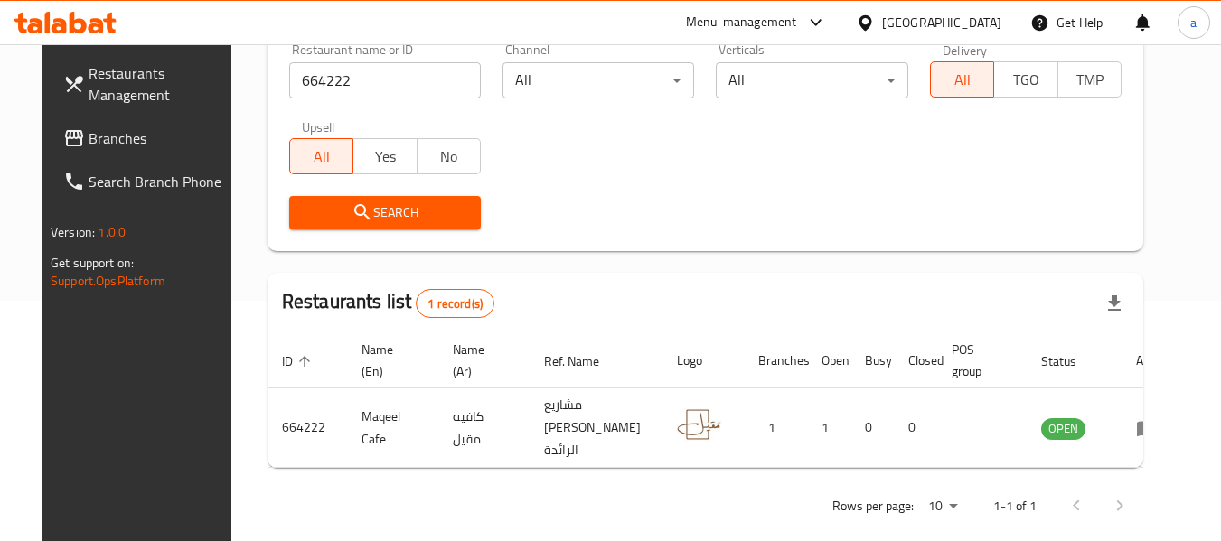
scroll to position [249, 0]
